Goal: Information Seeking & Learning: Learn about a topic

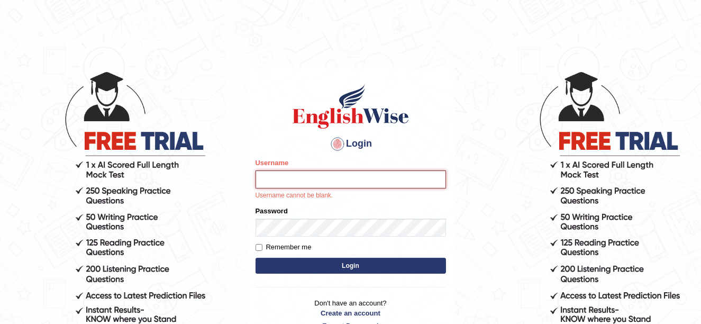
type input "0435295194"
click at [400, 271] on div "Login Please fix the following errors: Username 0435295194 Username cannot be b…" at bounding box center [350, 206] width 208 height 277
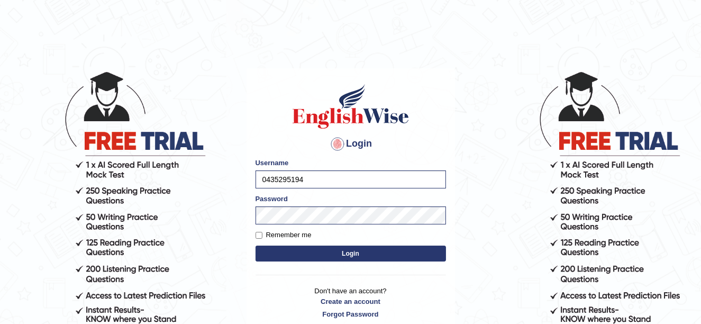
click at [362, 249] on button "Login" at bounding box center [350, 253] width 190 height 16
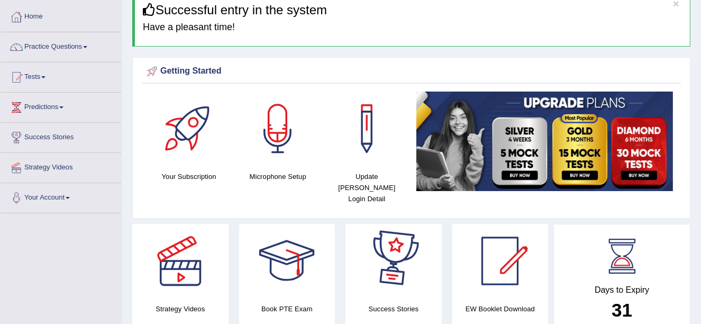
scroll to position [52, 0]
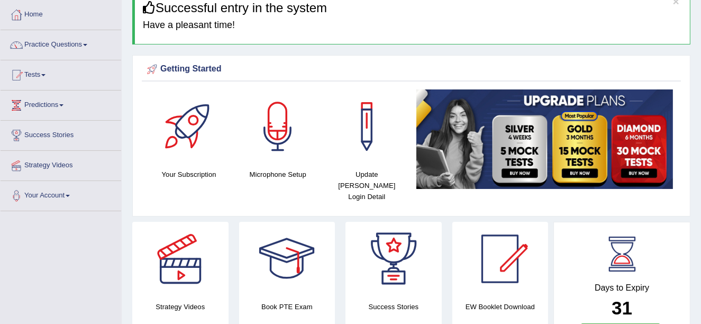
click at [85, 45] on link "Practice Questions" at bounding box center [61, 43] width 121 height 26
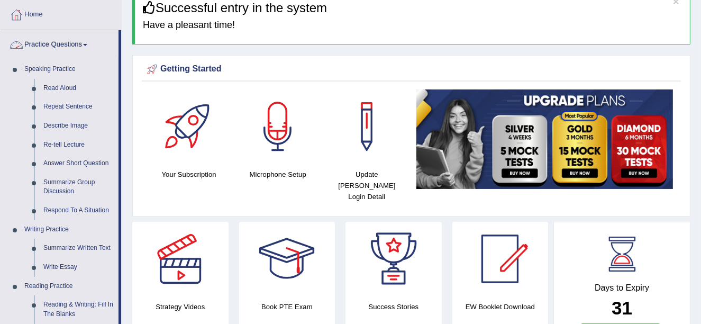
click at [79, 51] on link "Practice Questions" at bounding box center [60, 43] width 118 height 26
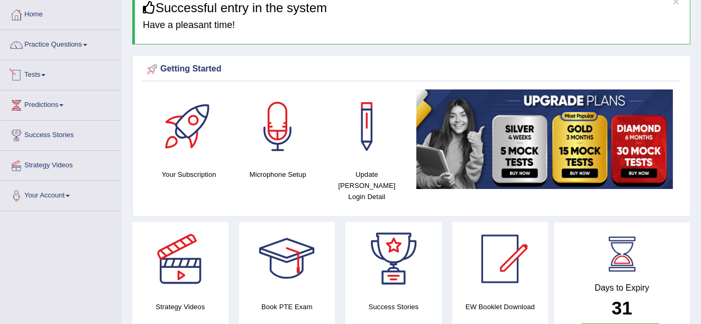
click at [77, 83] on link "Tests" at bounding box center [61, 73] width 121 height 26
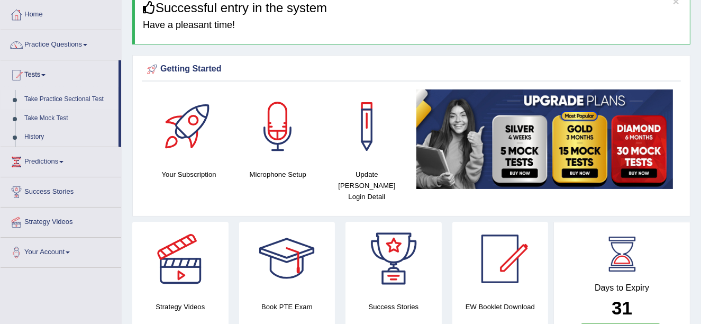
click at [78, 97] on link "Take Practice Sectional Test" at bounding box center [69, 99] width 99 height 19
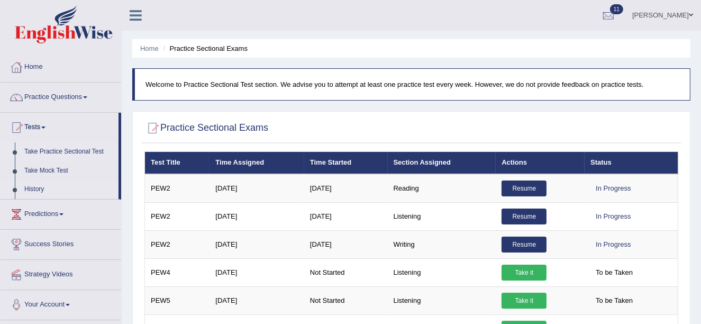
click at [55, 189] on link "History" at bounding box center [69, 189] width 99 height 19
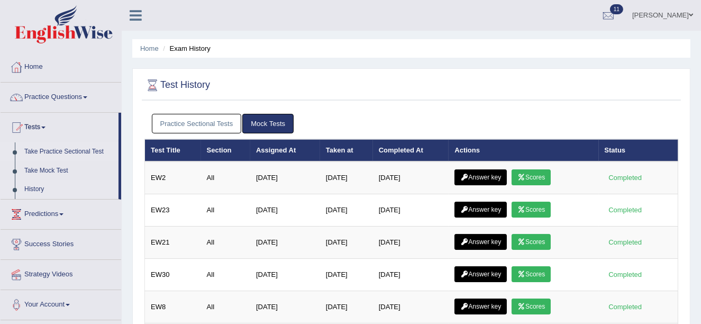
click at [80, 148] on link "Take Practice Sectional Test" at bounding box center [69, 151] width 99 height 19
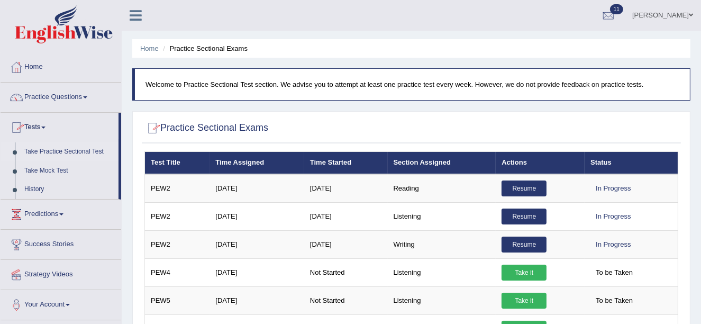
click at [289, 117] on div "Practice Sectional Exams" at bounding box center [411, 130] width 539 height 26
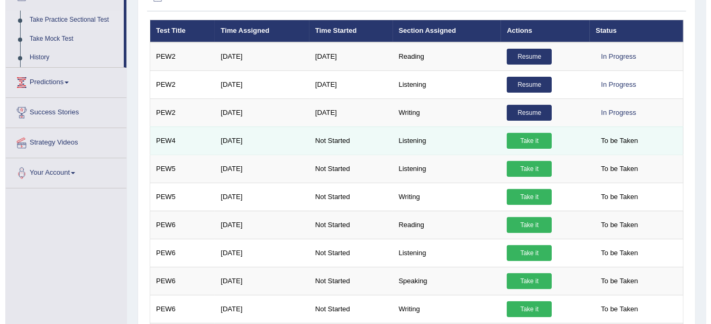
scroll to position [131, 0]
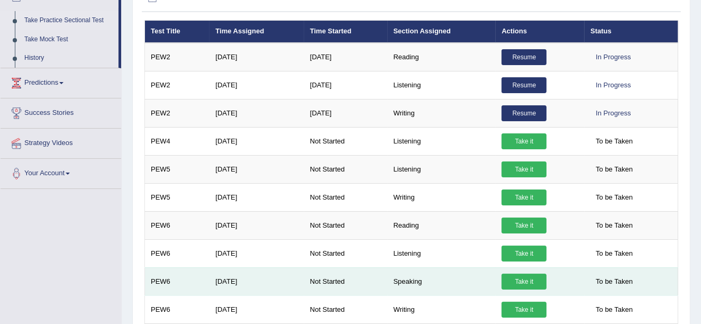
click at [538, 276] on link "Take it" at bounding box center [523, 281] width 45 height 16
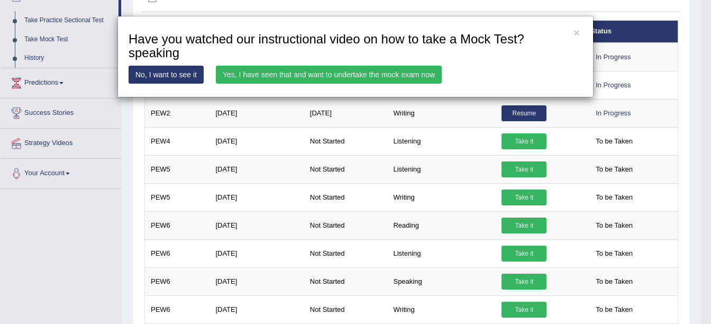
click at [359, 78] on link "Yes, I have seen that and want to undertake the mock exam now" at bounding box center [329, 75] width 226 height 18
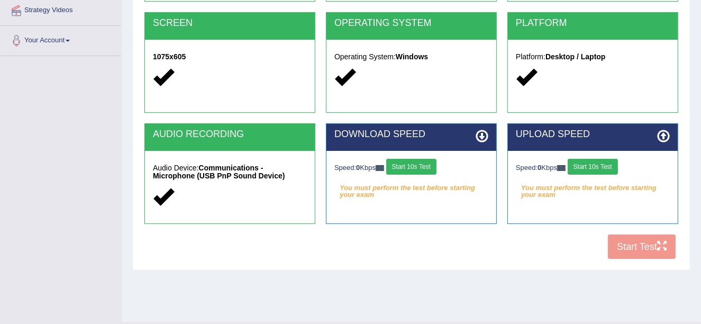
scroll to position [231, 0]
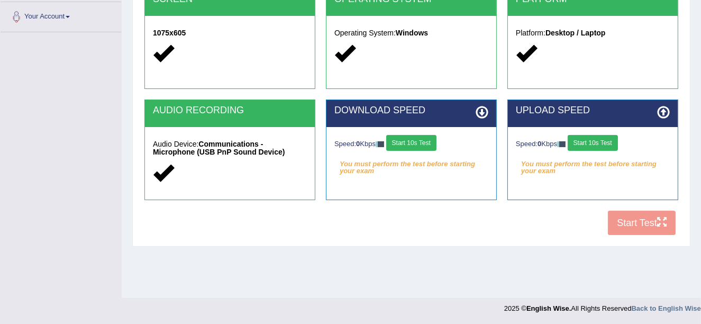
click at [655, 227] on div "COOKIES Cookies Enabled JAVASCRIPT Javascript Enabled BROWSER Browser: Chrome S…" at bounding box center [411, 58] width 539 height 363
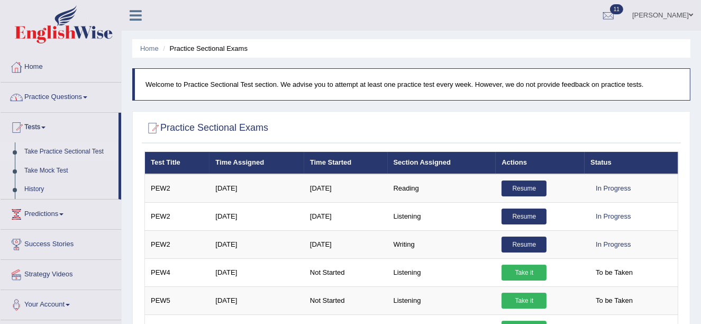
click at [71, 103] on link "Practice Questions" at bounding box center [61, 96] width 121 height 26
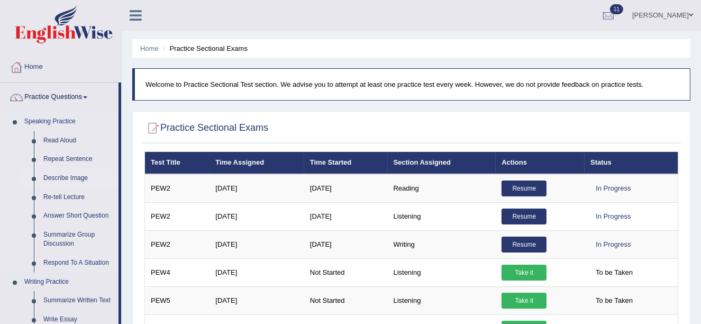
click at [71, 180] on link "Describe Image" at bounding box center [79, 178] width 80 height 19
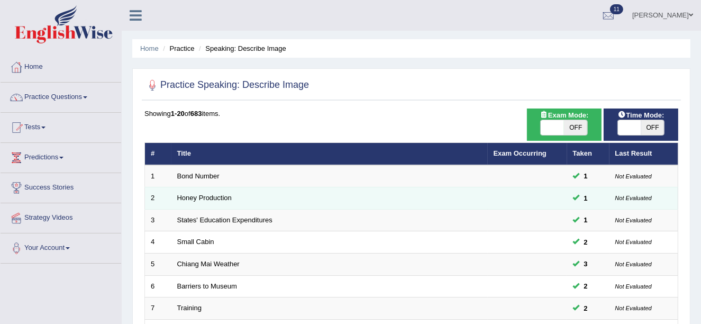
click at [364, 200] on td "Honey Production" at bounding box center [329, 198] width 316 height 22
drag, startPoint x: 242, startPoint y: 117, endPoint x: 261, endPoint y: 193, distance: 77.4
click at [261, 193] on td "Honey Production" at bounding box center [329, 198] width 316 height 22
click at [214, 198] on link "Honey Production" at bounding box center [204, 198] width 54 height 8
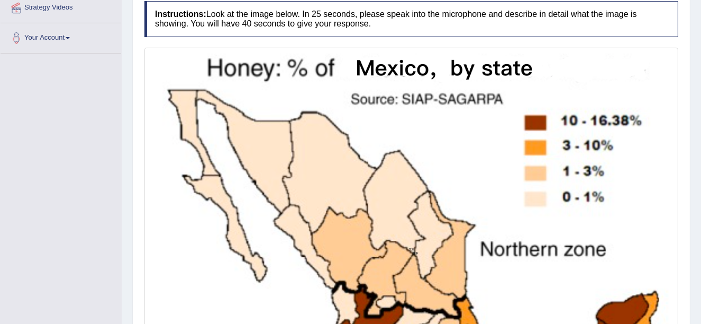
scroll to position [209, 0]
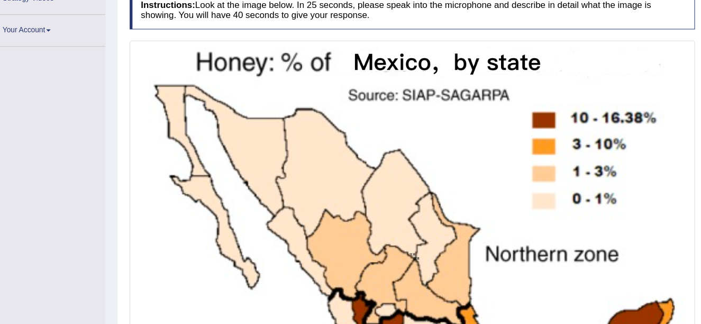
click at [360, 158] on img at bounding box center [411, 250] width 528 height 398
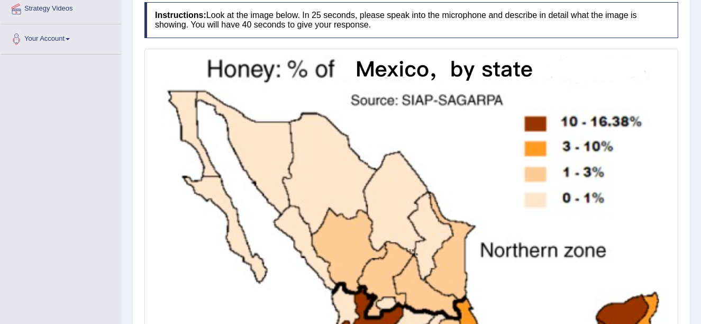
scroll to position [217, 0]
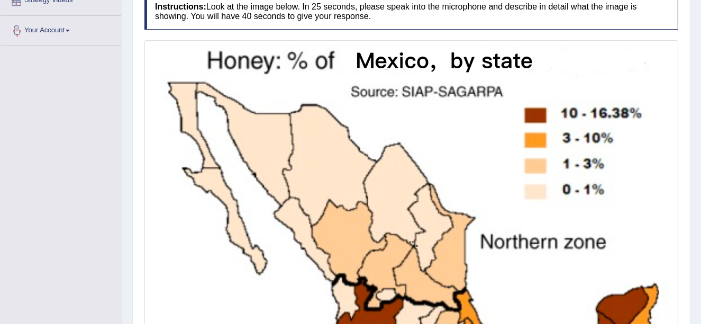
click at [67, 36] on link "Your Account" at bounding box center [61, 29] width 121 height 26
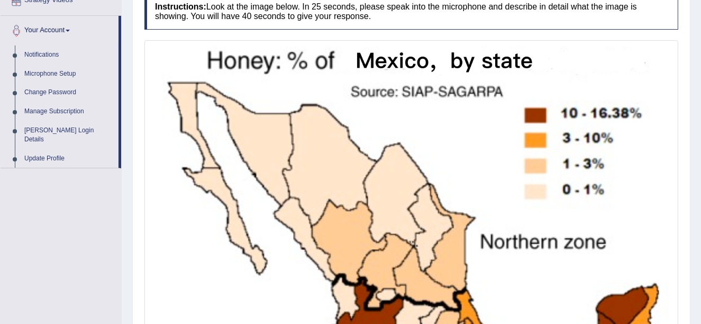
click at [75, 209] on div "Toggle navigation Home Practice Questions Speaking Practice Read Aloud Repeat S…" at bounding box center [350, 151] width 701 height 737
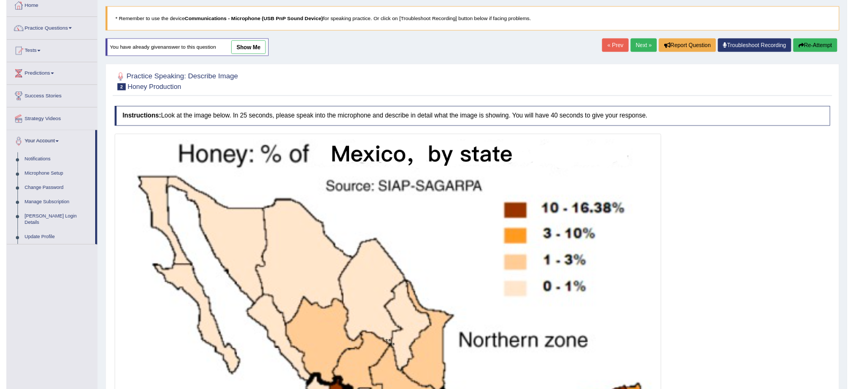
scroll to position [60, 0]
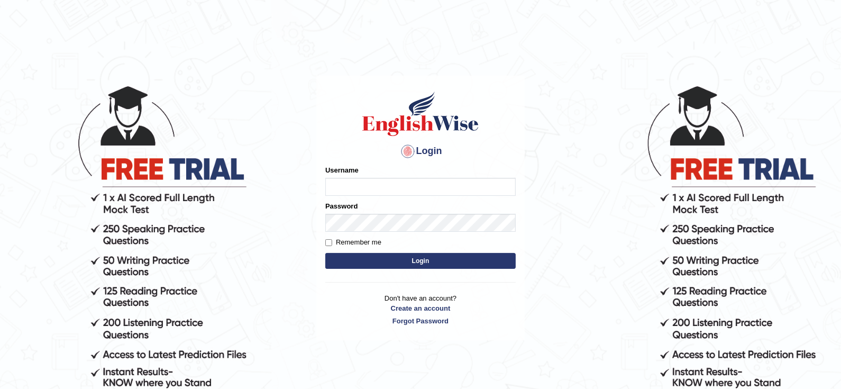
type input "0435295194"
click at [411, 260] on button "Login" at bounding box center [420, 261] width 190 height 16
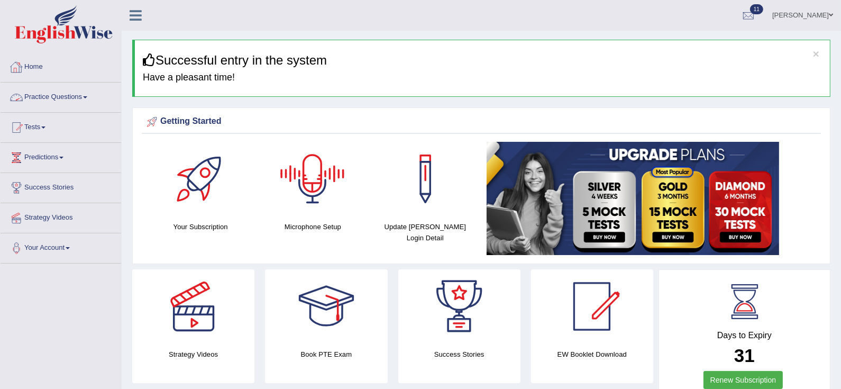
click at [101, 93] on link "Practice Questions" at bounding box center [61, 96] width 121 height 26
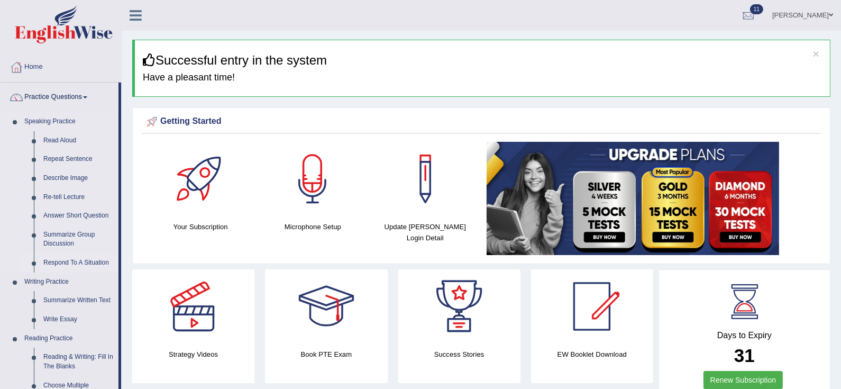
click at [49, 267] on link "Respond To A Situation" at bounding box center [79, 262] width 80 height 19
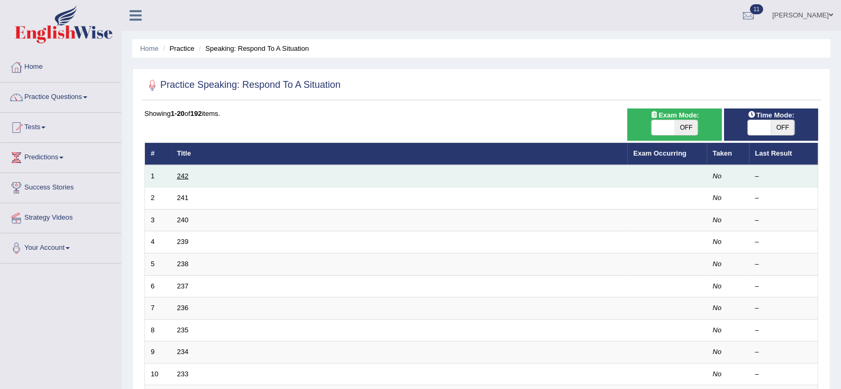
click at [180, 175] on link "242" at bounding box center [183, 176] width 12 height 8
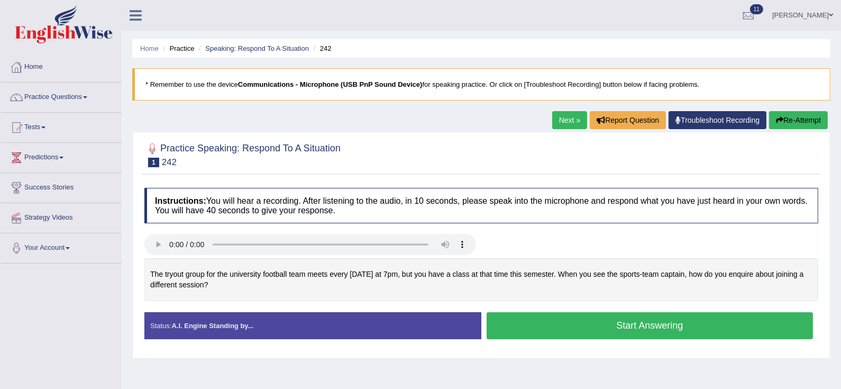
click at [564, 120] on link "Next »" at bounding box center [569, 120] width 35 height 18
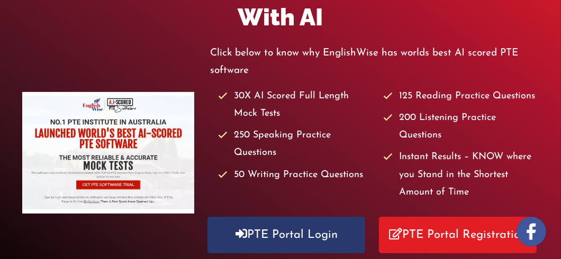
scroll to position [231, 0]
